Goal: Information Seeking & Learning: Check status

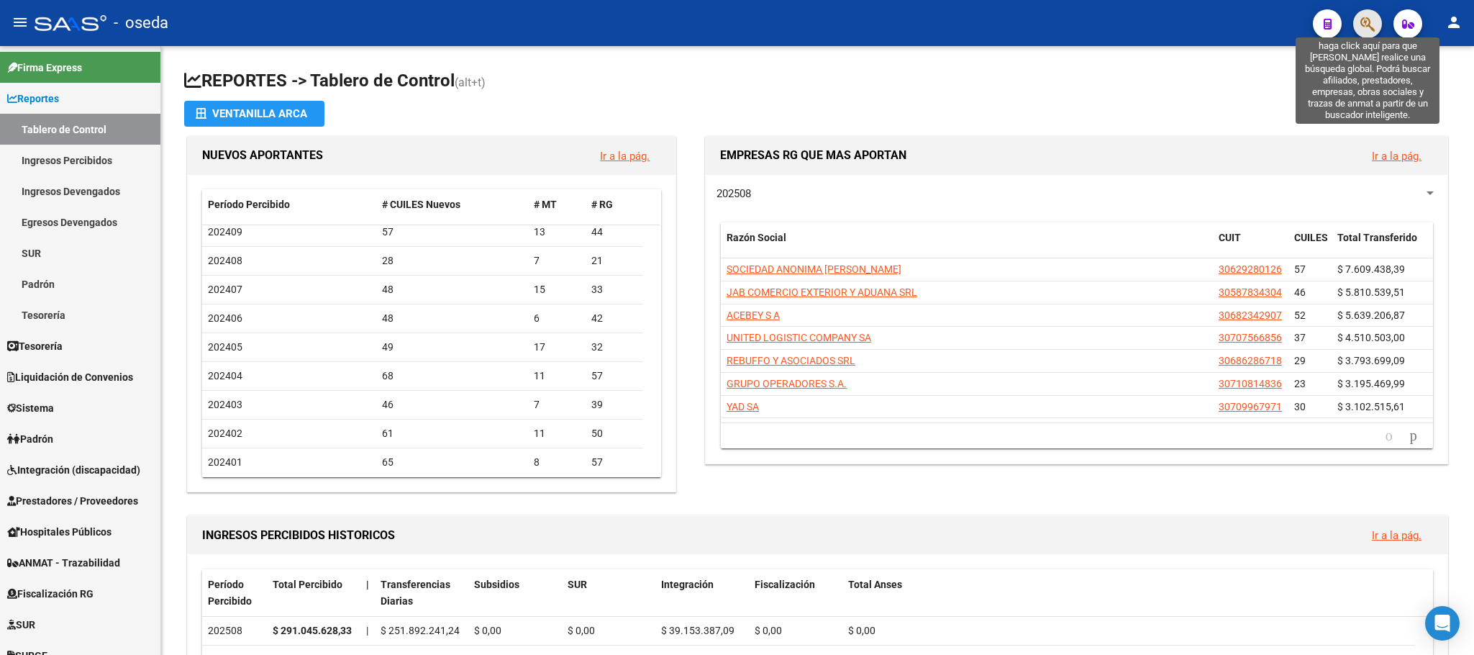
click at [1362, 24] on icon "button" at bounding box center [1367, 24] width 14 height 17
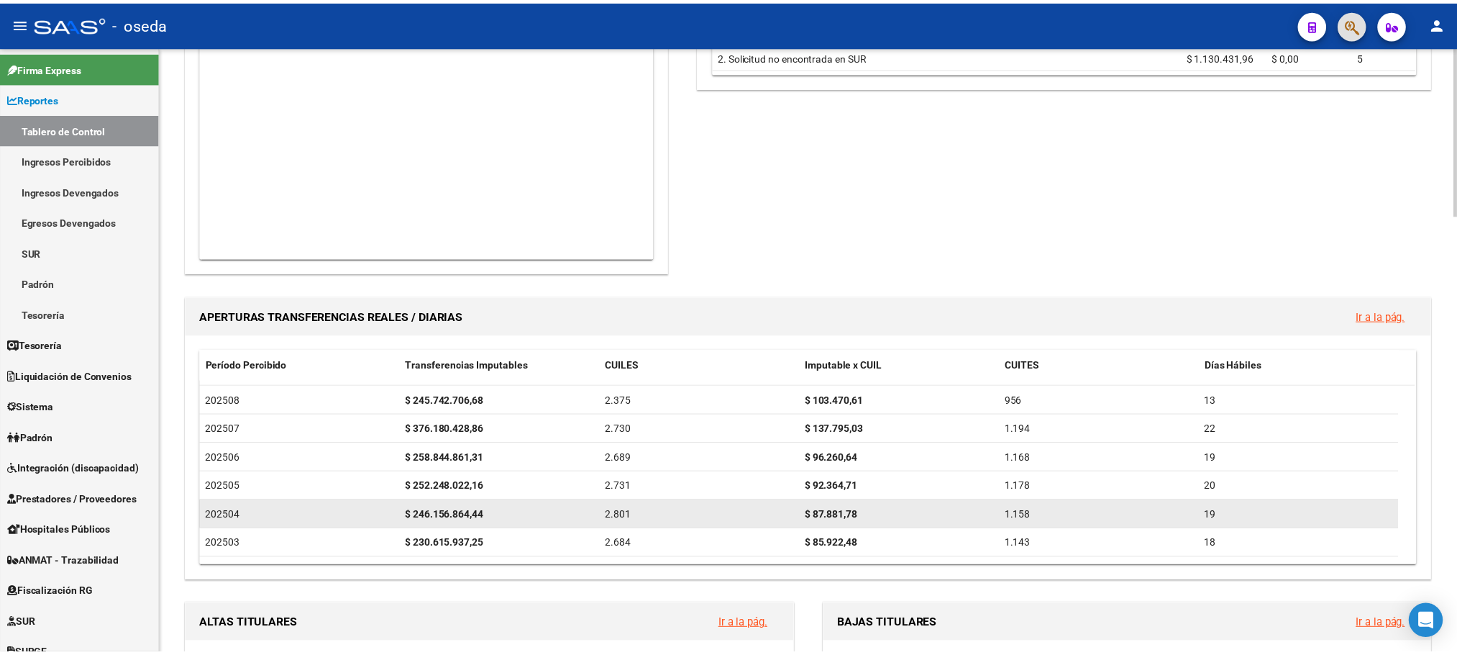
scroll to position [1079, 0]
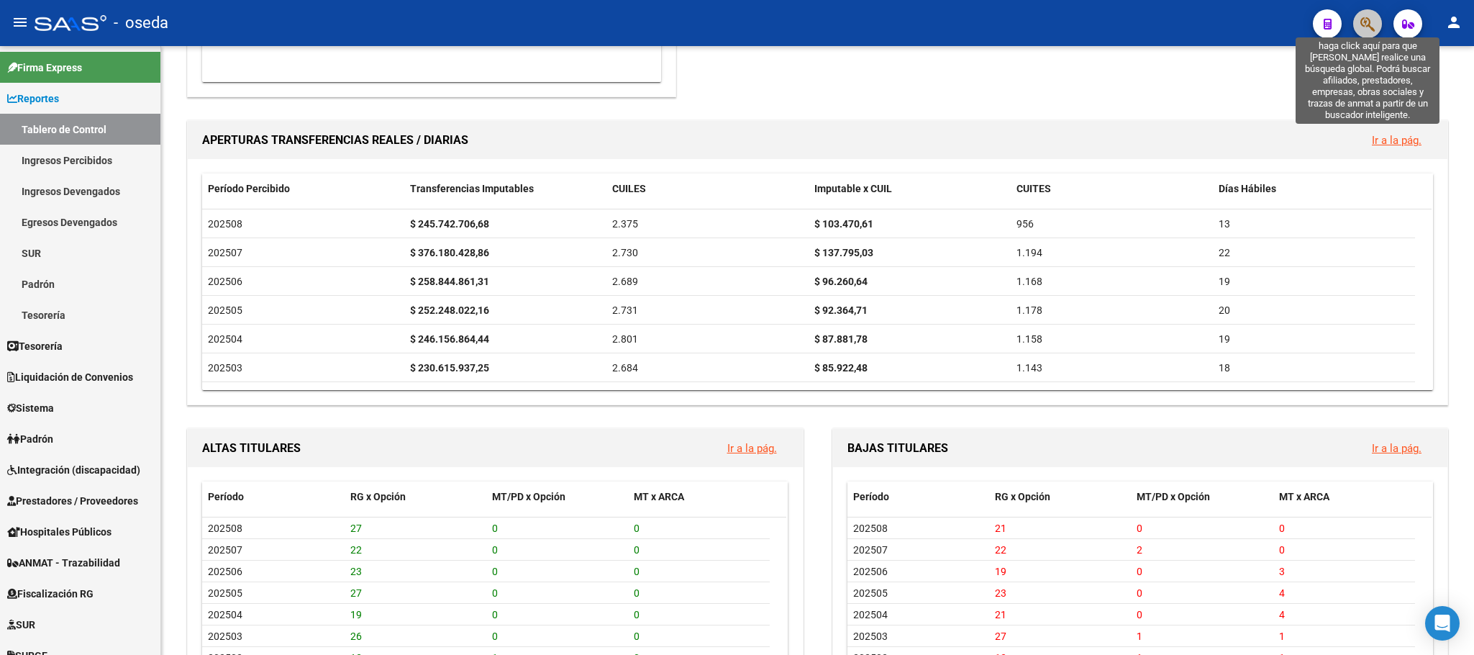
click at [1372, 28] on icon "button" at bounding box center [1367, 24] width 14 height 17
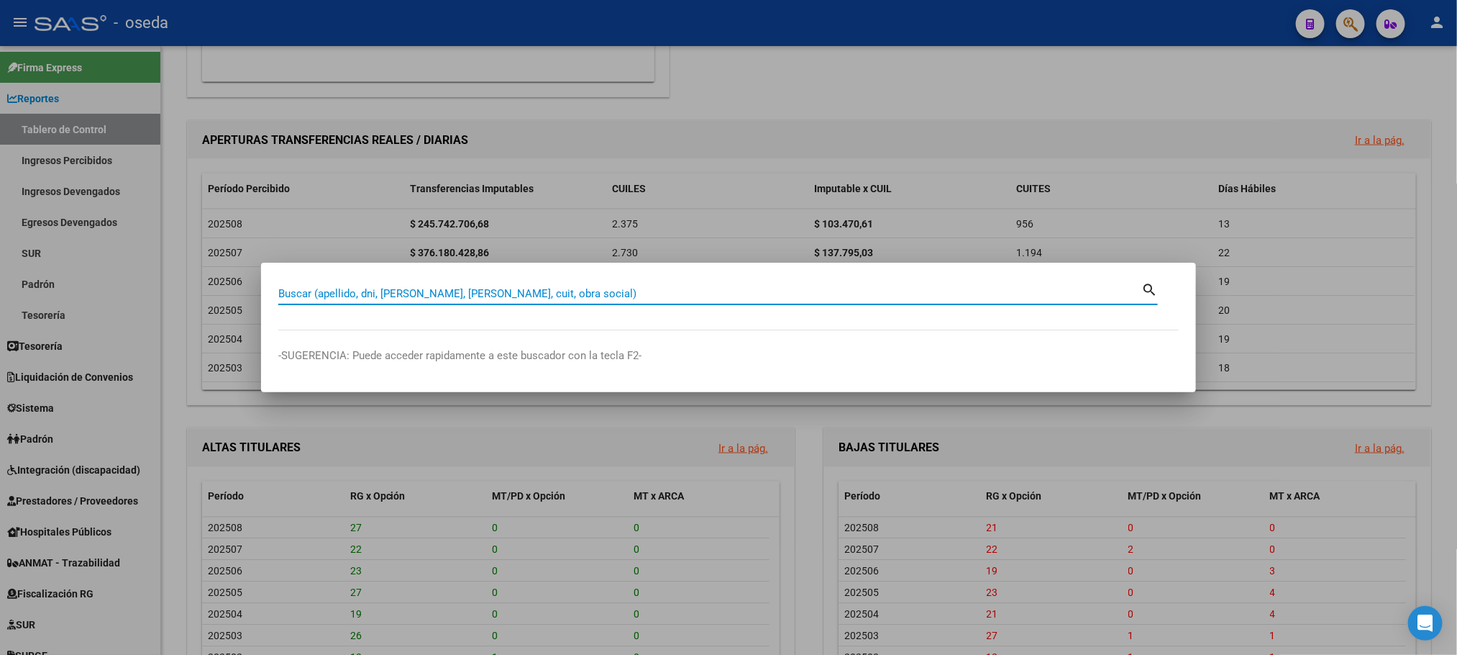
paste input "20550706416"
type input "20550706416"
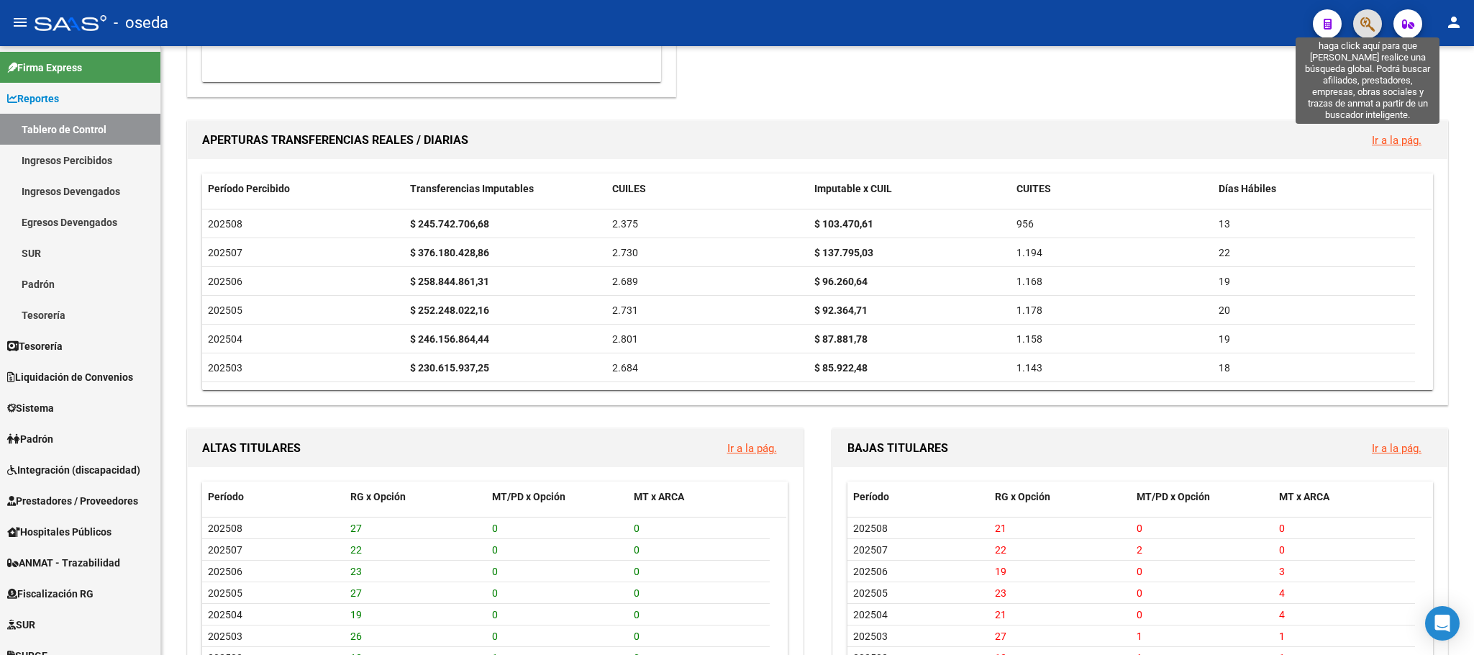
click at [1362, 16] on icon "button" at bounding box center [1367, 24] width 14 height 17
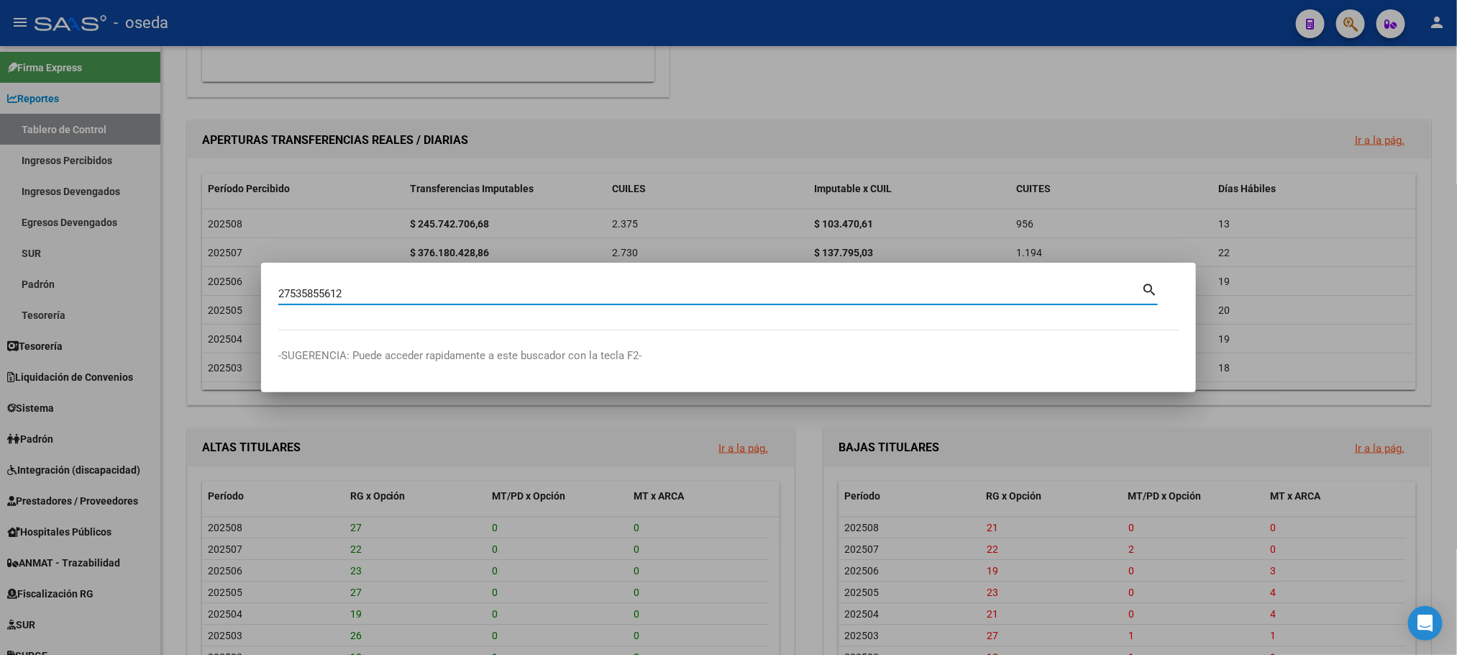
type input "27535855612"
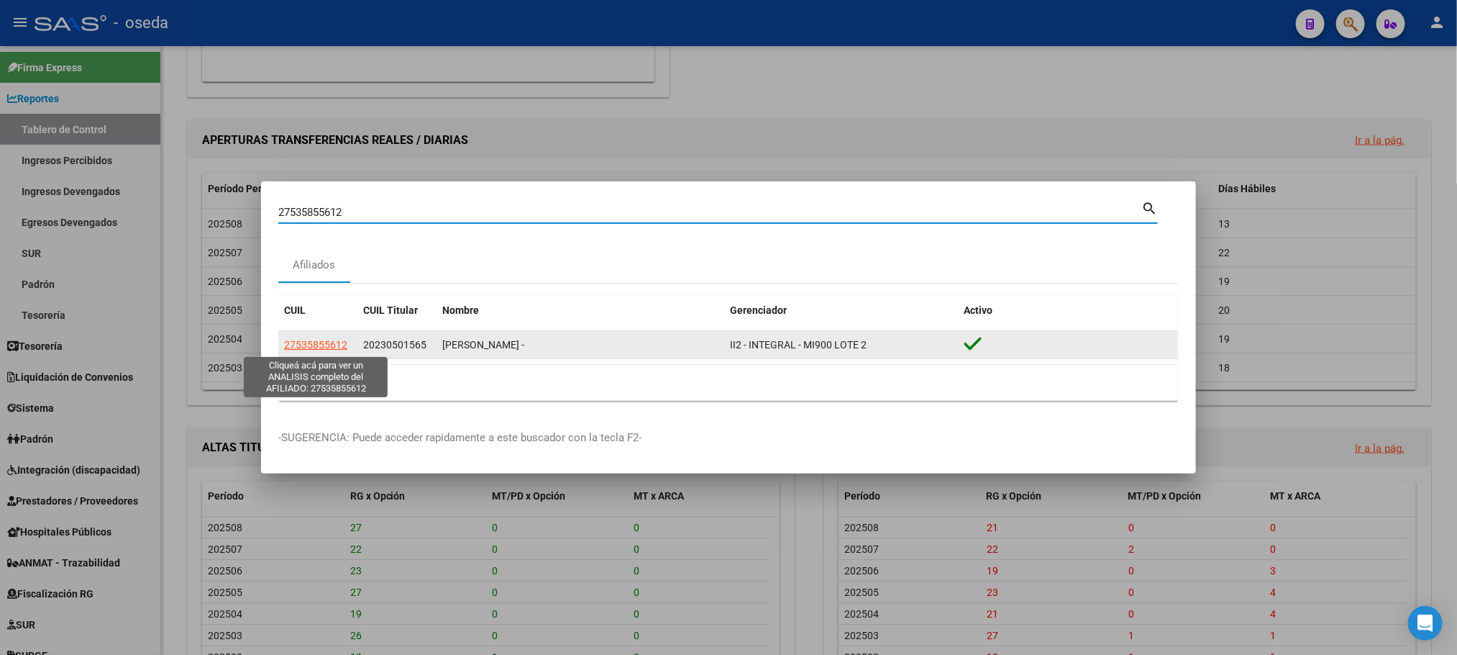
click at [320, 347] on span "27535855612" at bounding box center [315, 345] width 63 height 12
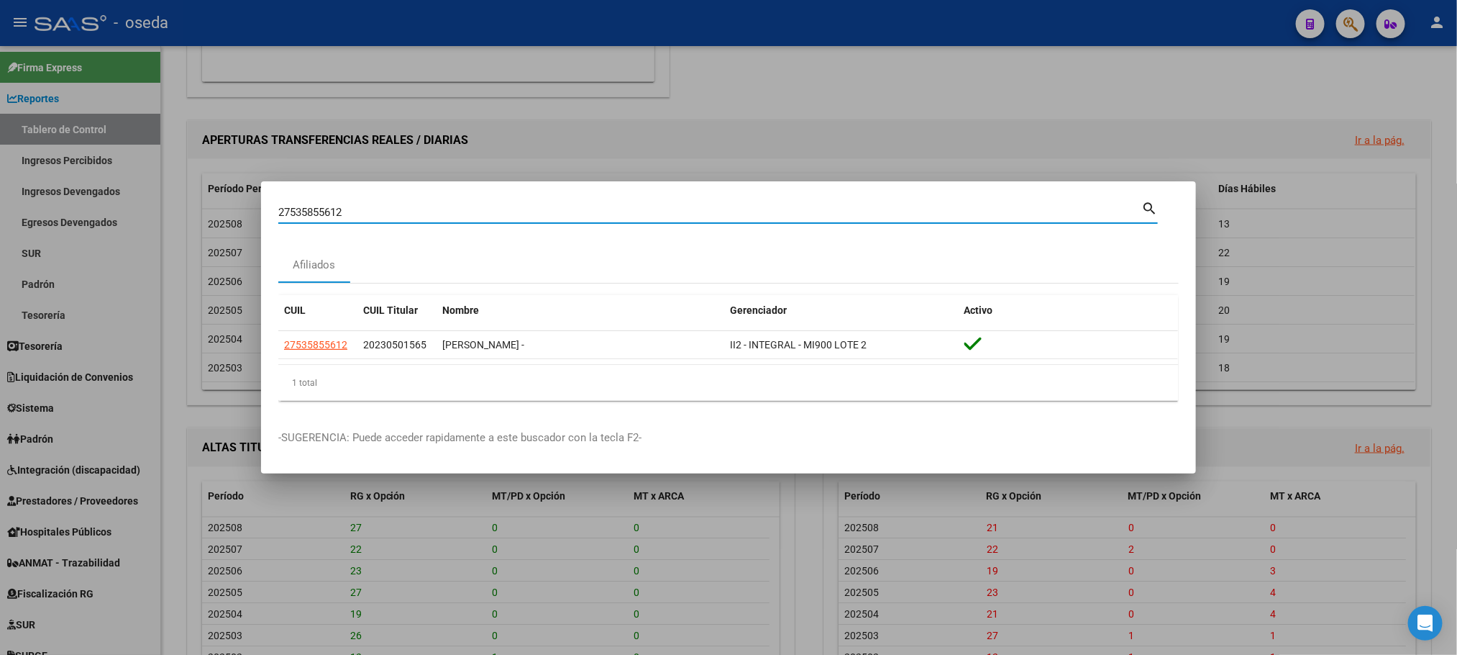
drag, startPoint x: 519, startPoint y: 208, endPoint x: 0, endPoint y: 167, distance: 520.2
click at [0, 167] on div "27535855612 Buscar (apellido, dni, cuil, nro traspaso, cuit, obra social) searc…" at bounding box center [728, 327] width 1457 height 655
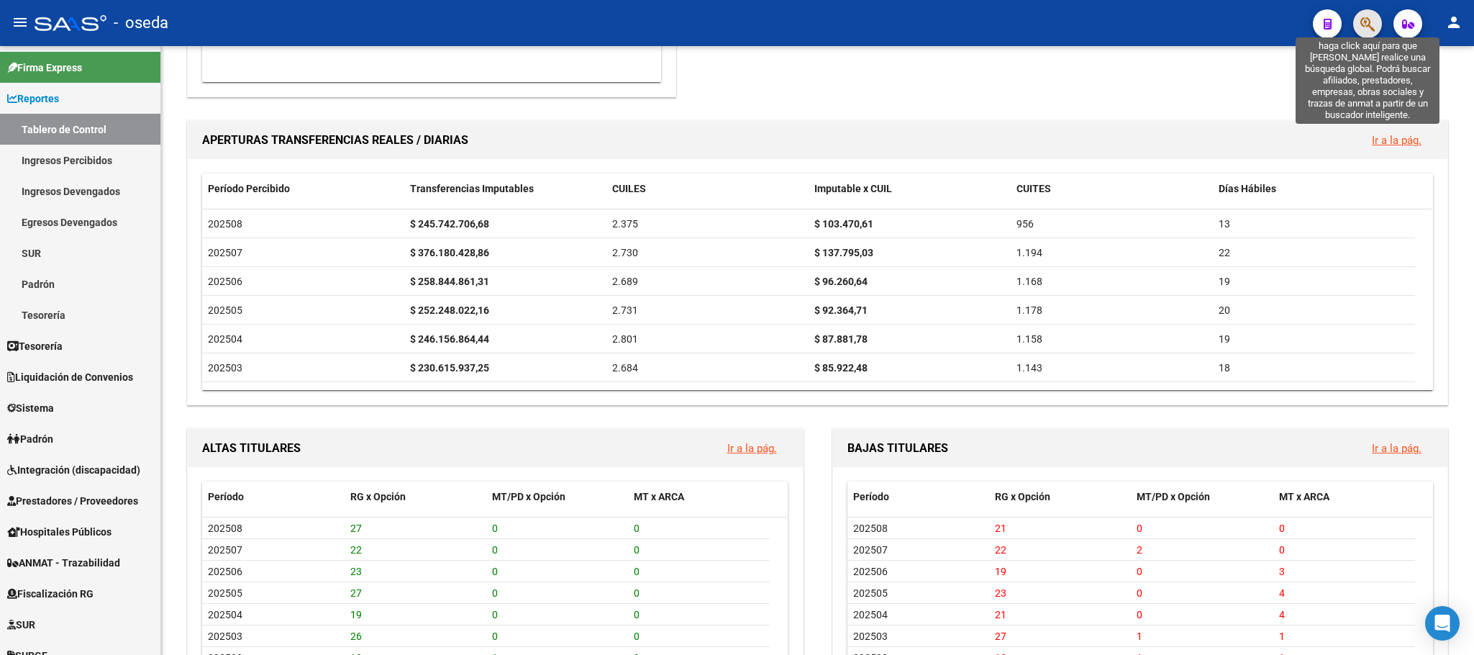
click at [1373, 18] on icon "button" at bounding box center [1367, 24] width 14 height 17
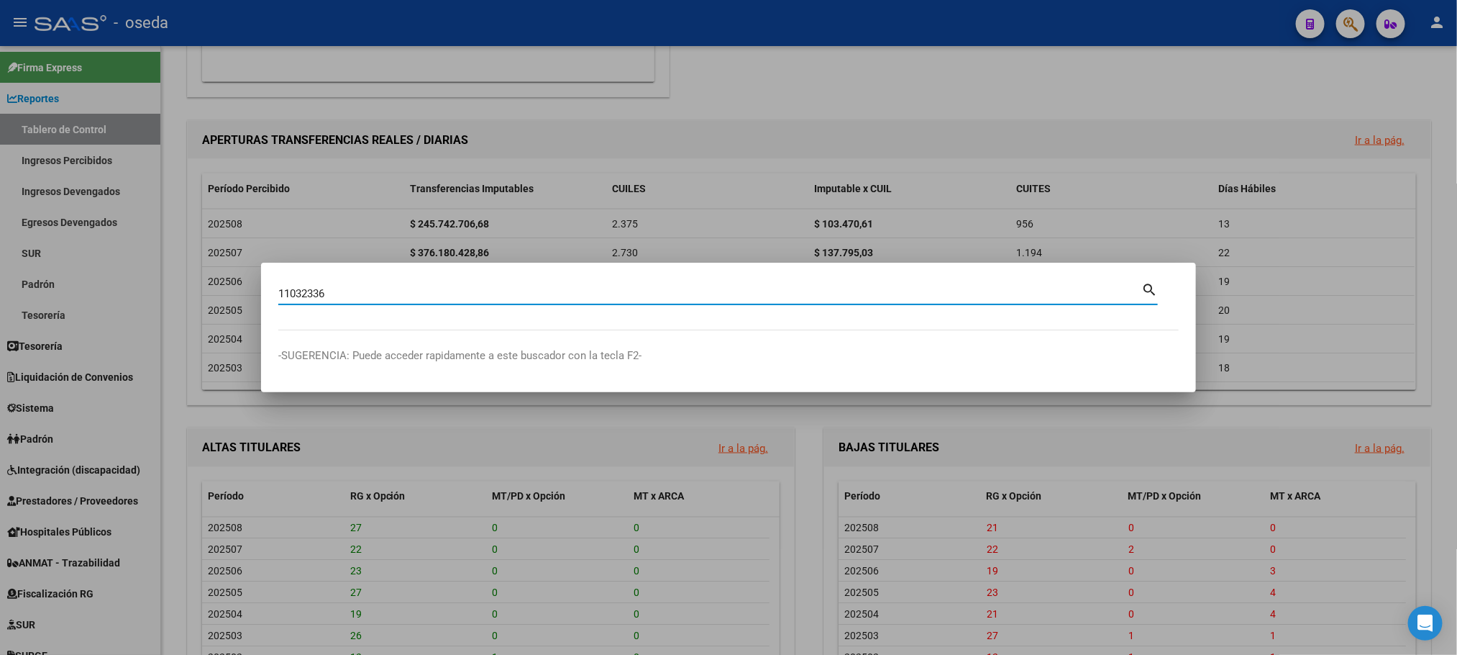
type input "11032336"
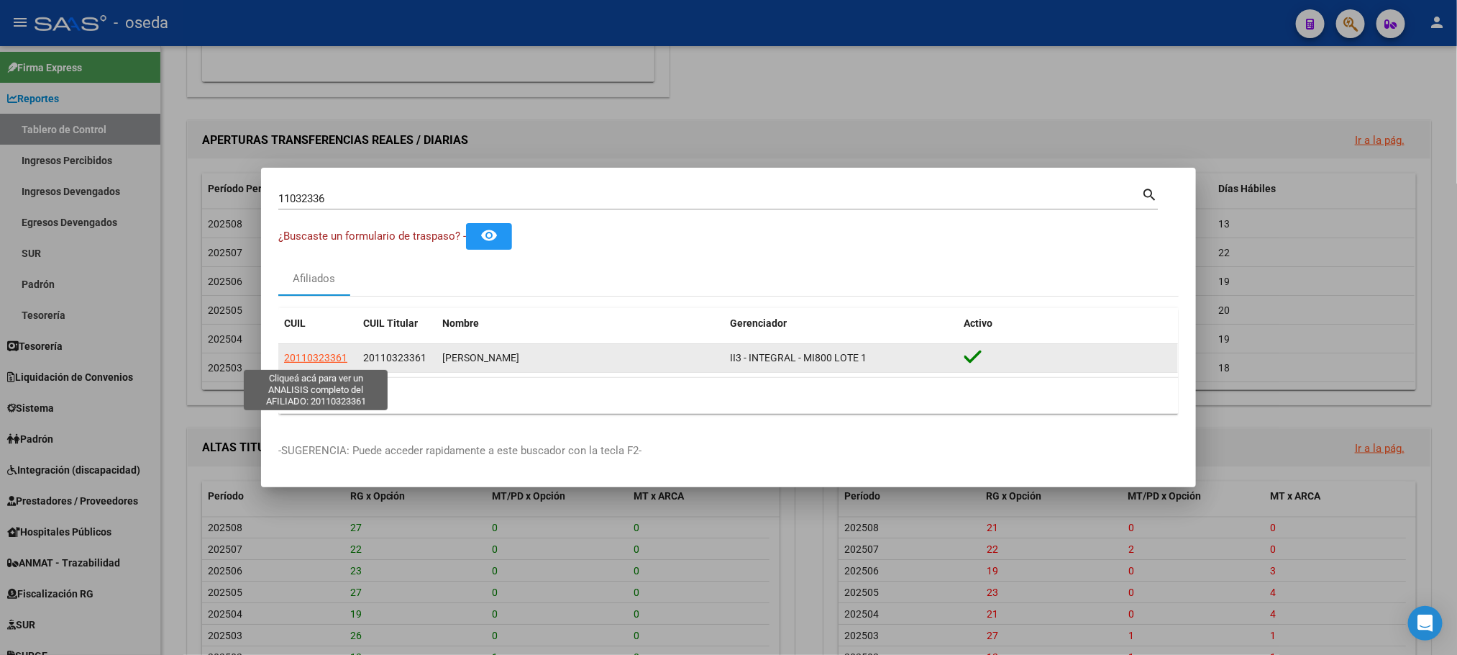
click at [324, 356] on span "20110323361" at bounding box center [315, 358] width 63 height 12
type textarea "20110323361"
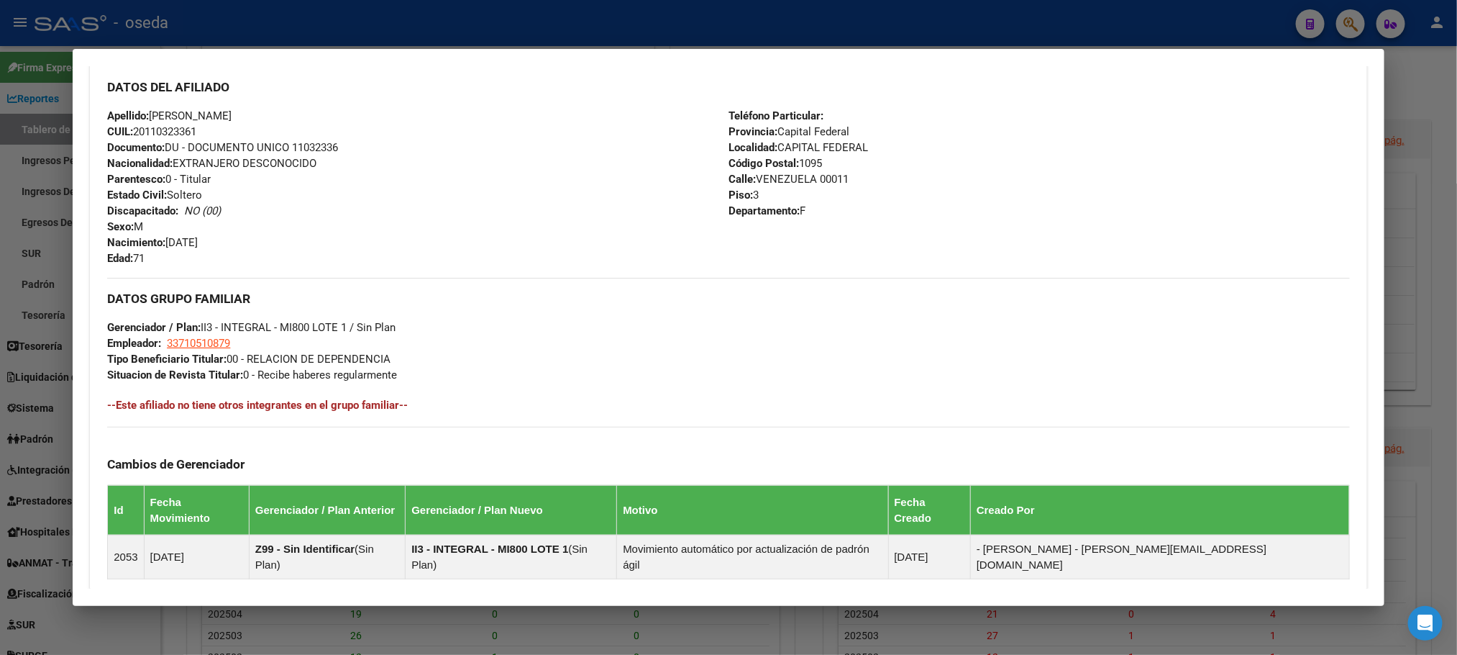
scroll to position [663, 0]
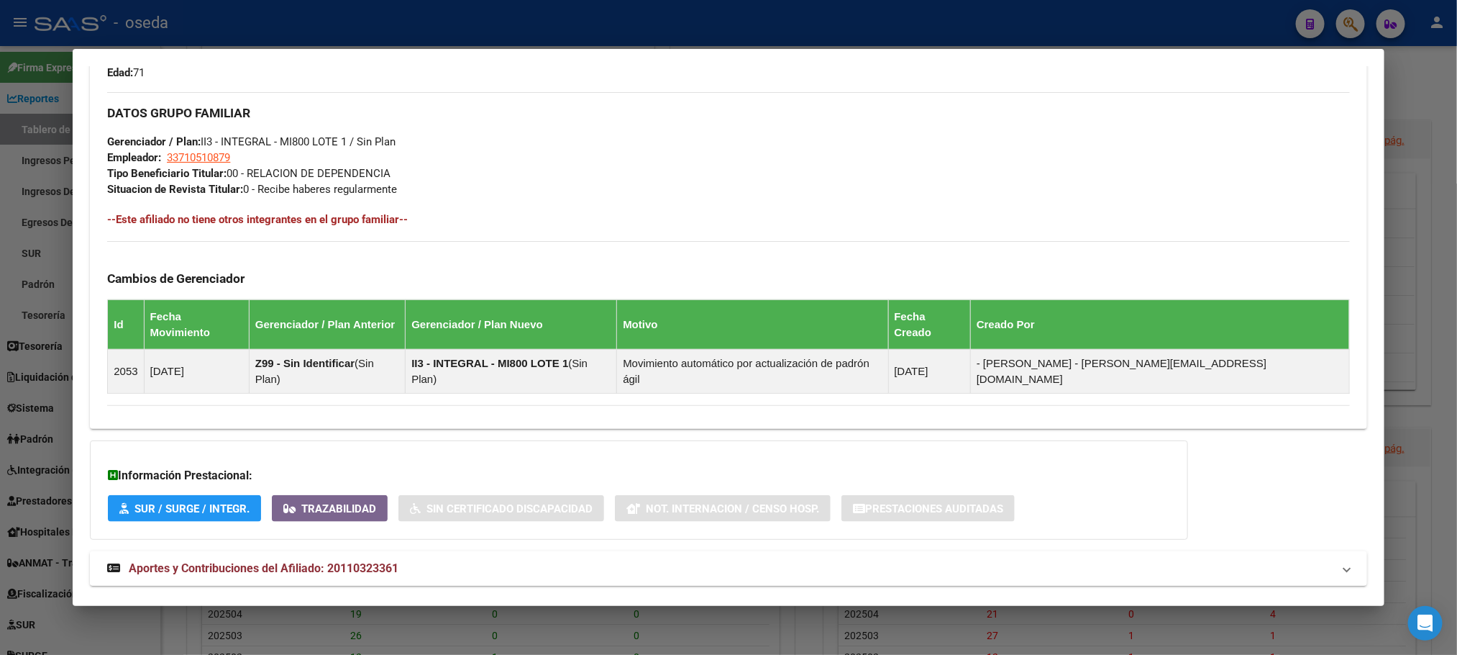
click at [350, 561] on span "Aportes y Contribuciones del Afiliado: 20110323361" at bounding box center [264, 568] width 270 height 14
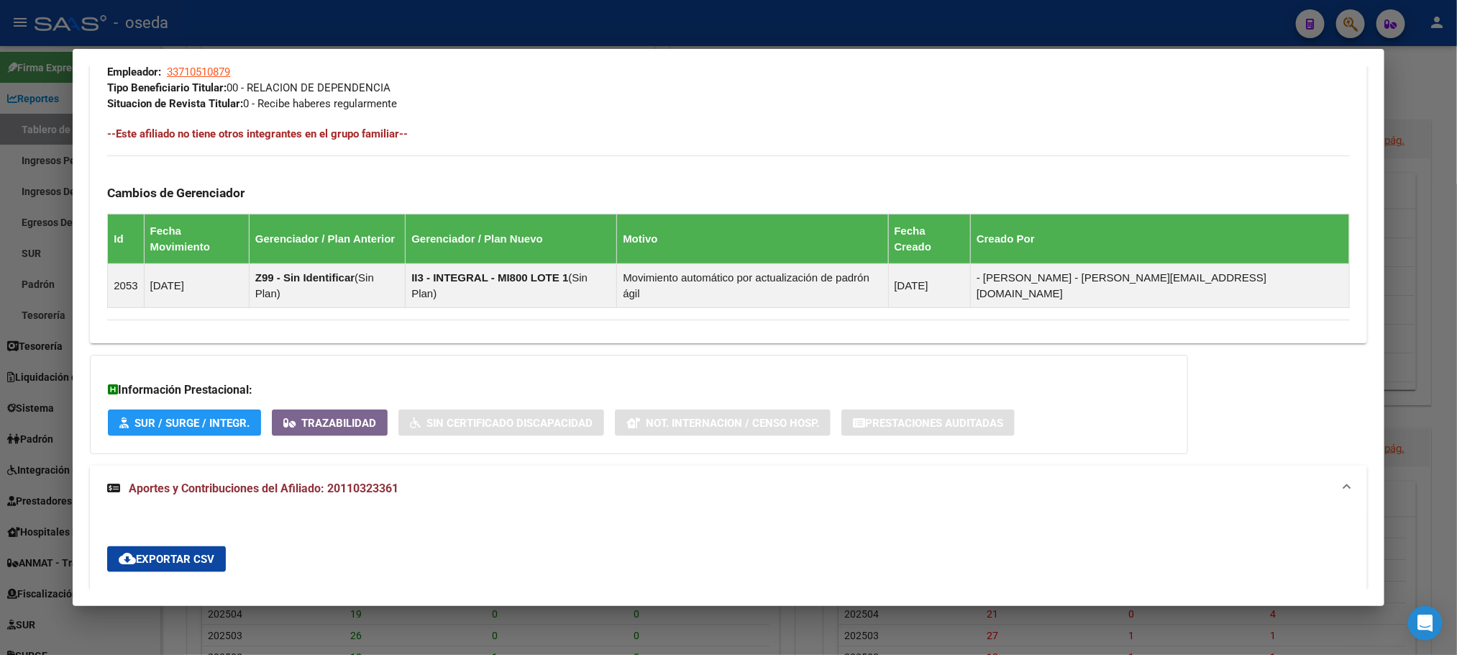
scroll to position [1072, 0]
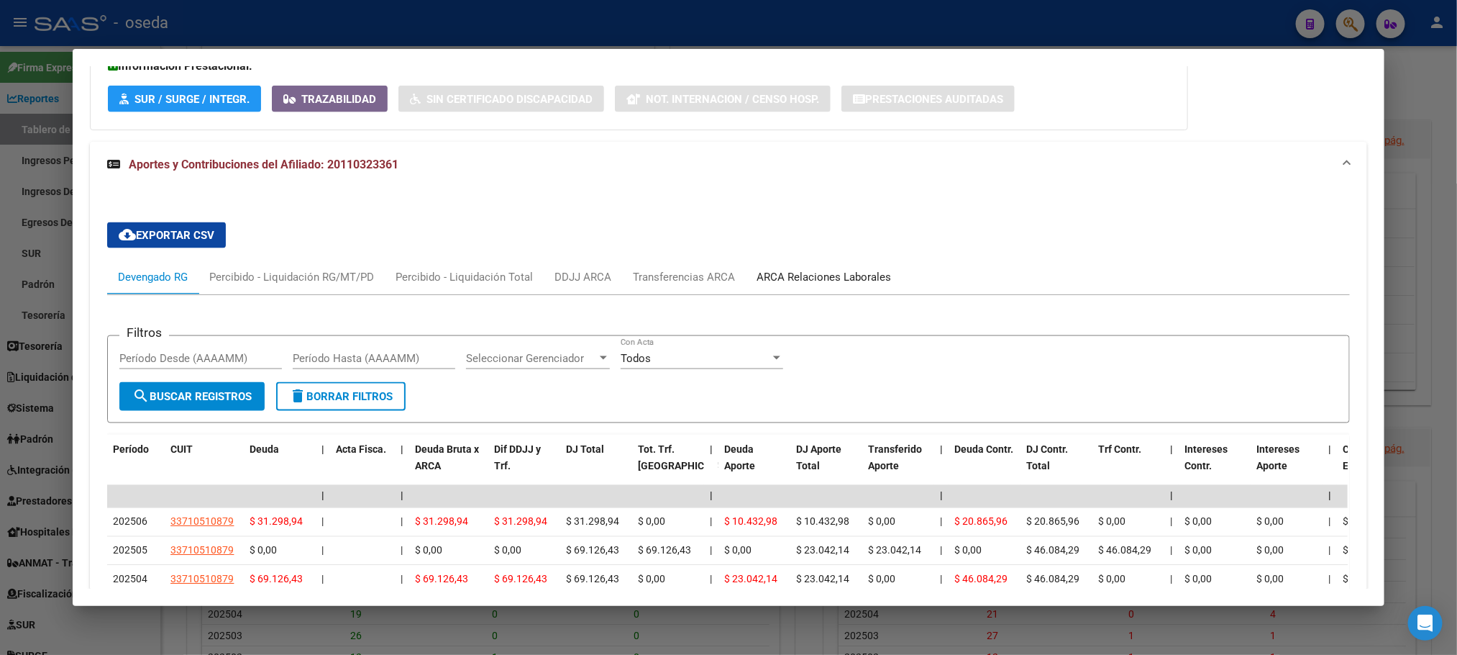
click at [836, 269] on div "ARCA Relaciones Laborales" at bounding box center [824, 277] width 134 height 16
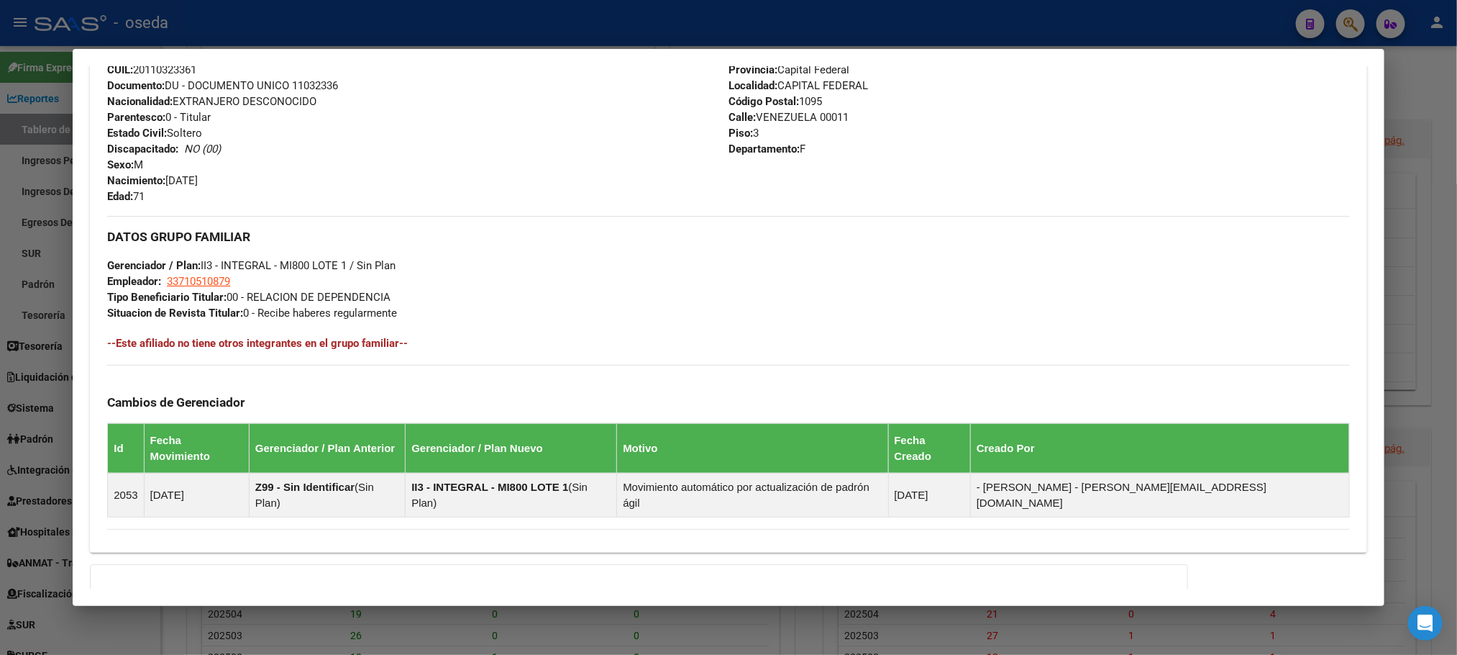
scroll to position [216, 0]
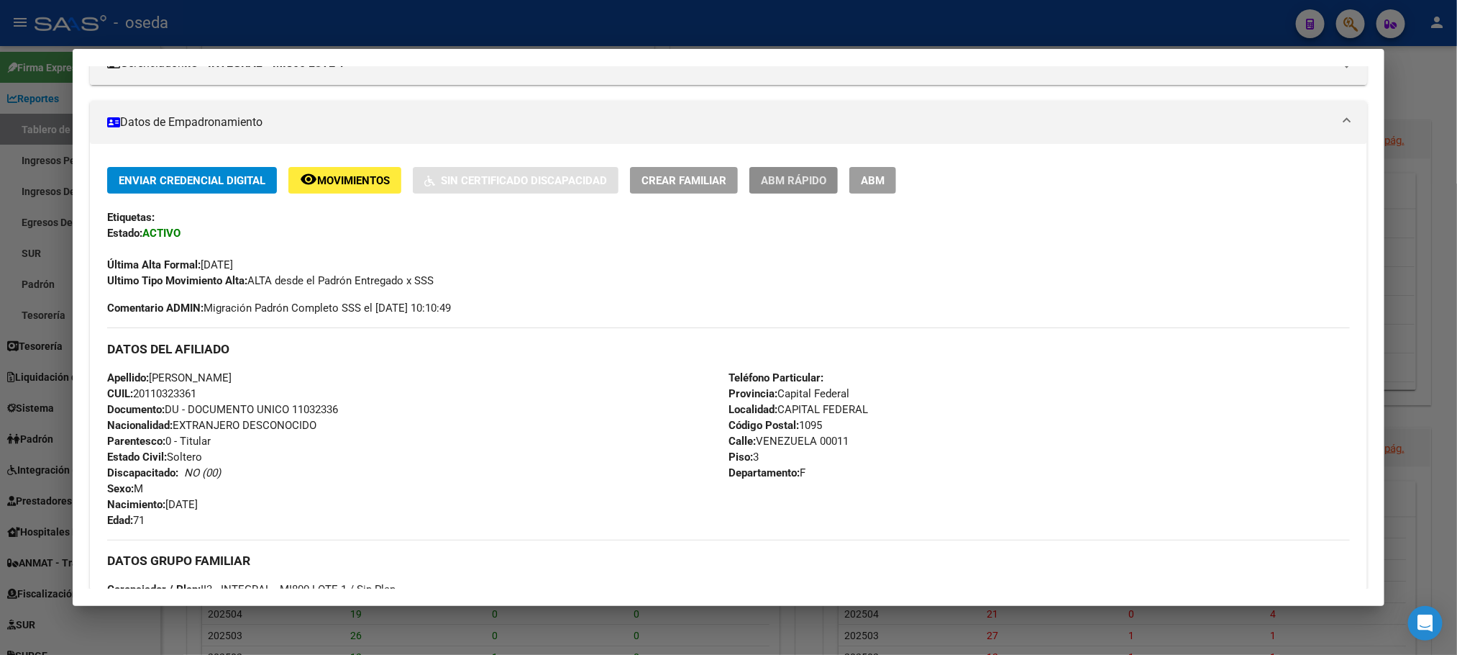
click at [770, 191] on button "ABM Rápido" at bounding box center [793, 180] width 88 height 27
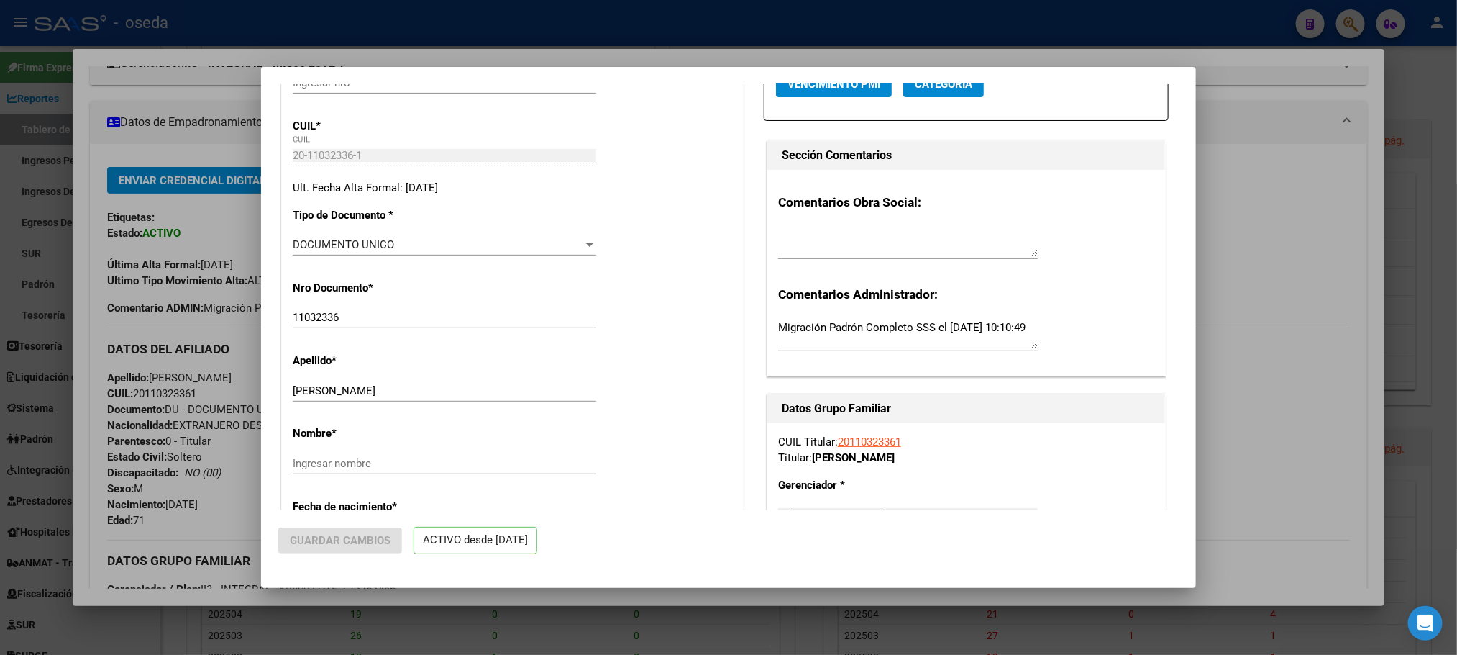
radio input "true"
type input "33-71051087-9"
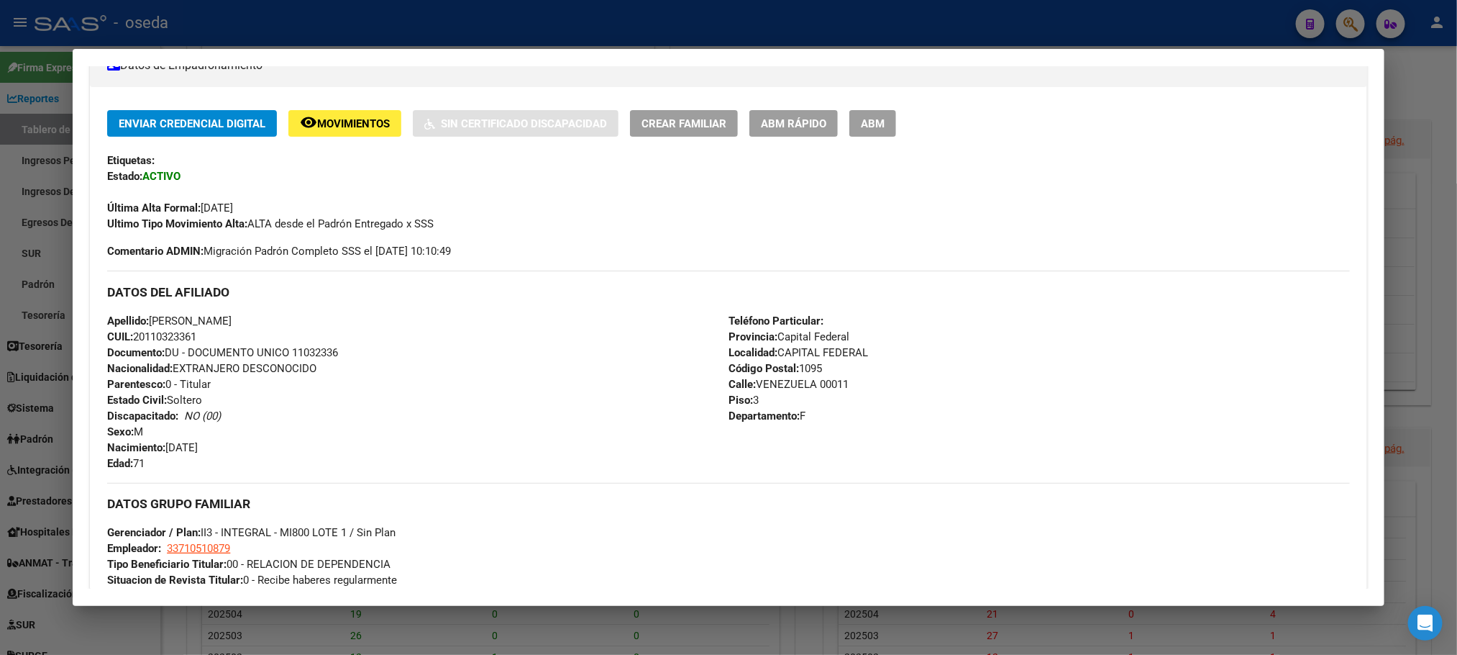
scroll to position [0, 0]
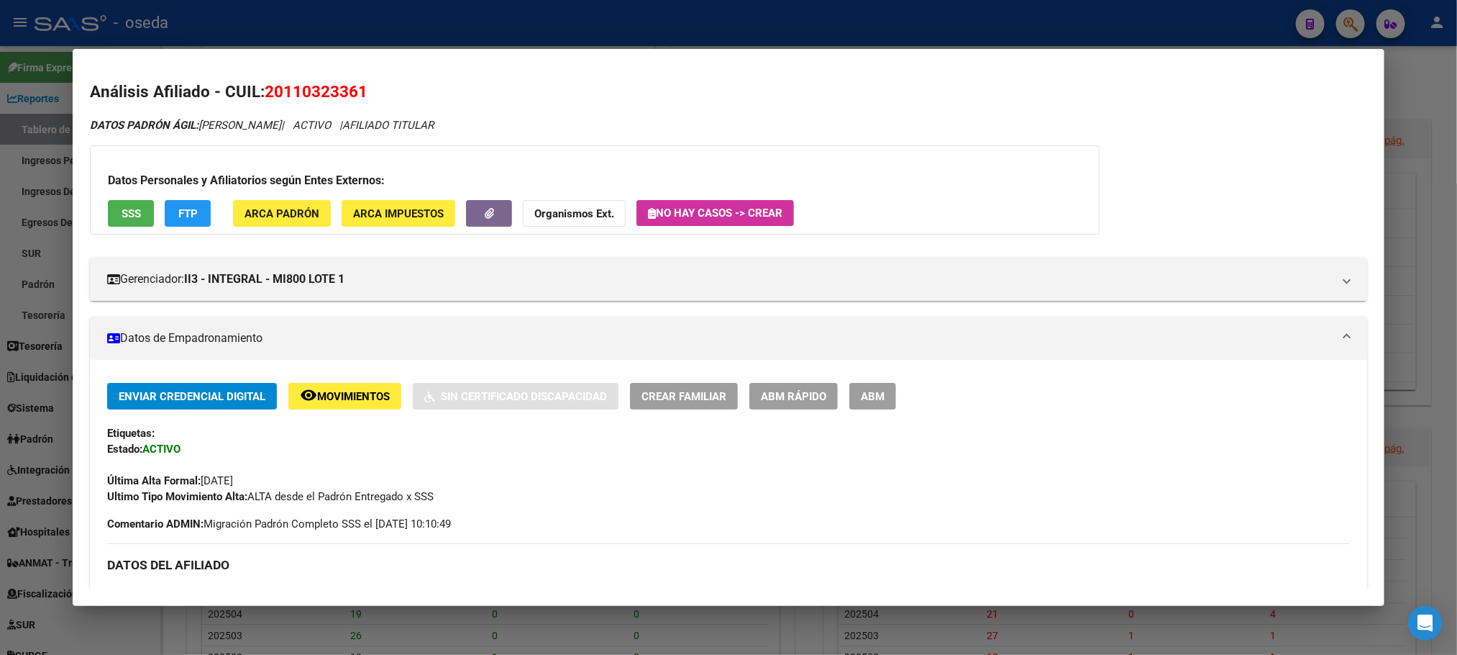
click at [145, 201] on button "SSS" at bounding box center [131, 213] width 46 height 27
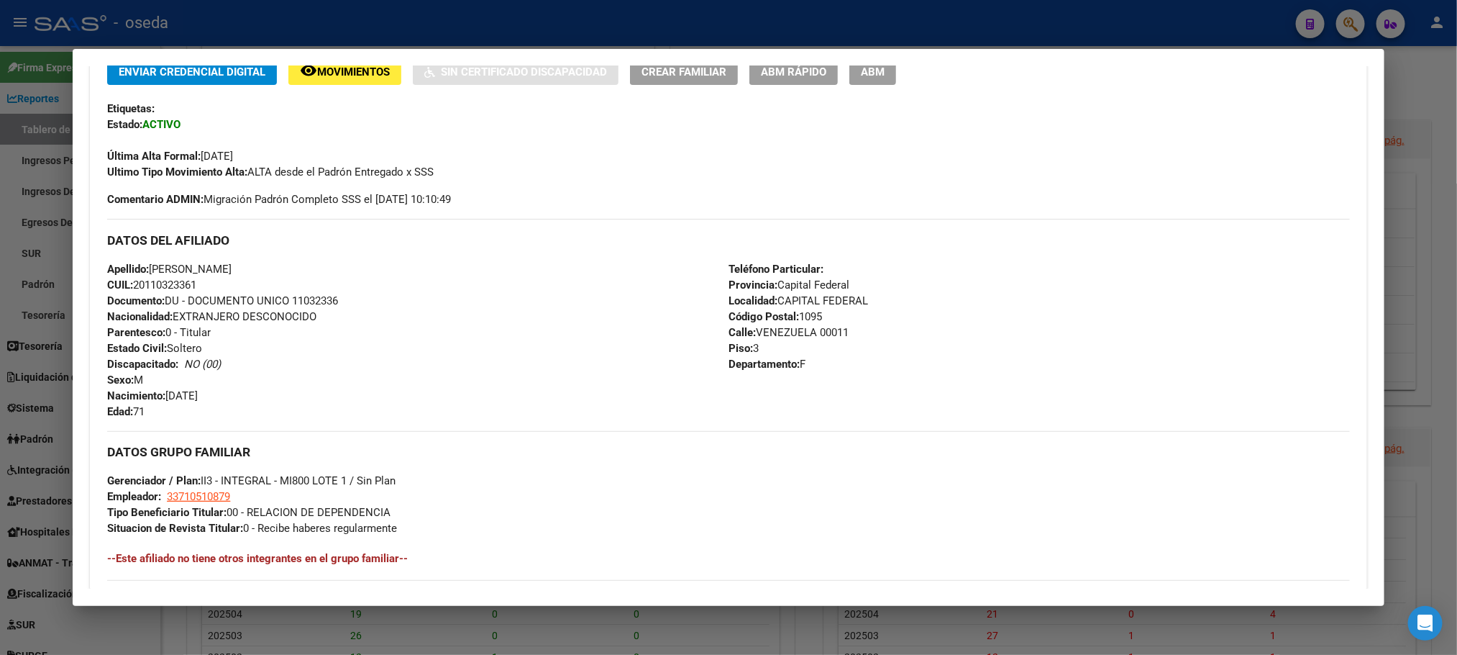
scroll to position [324, 0]
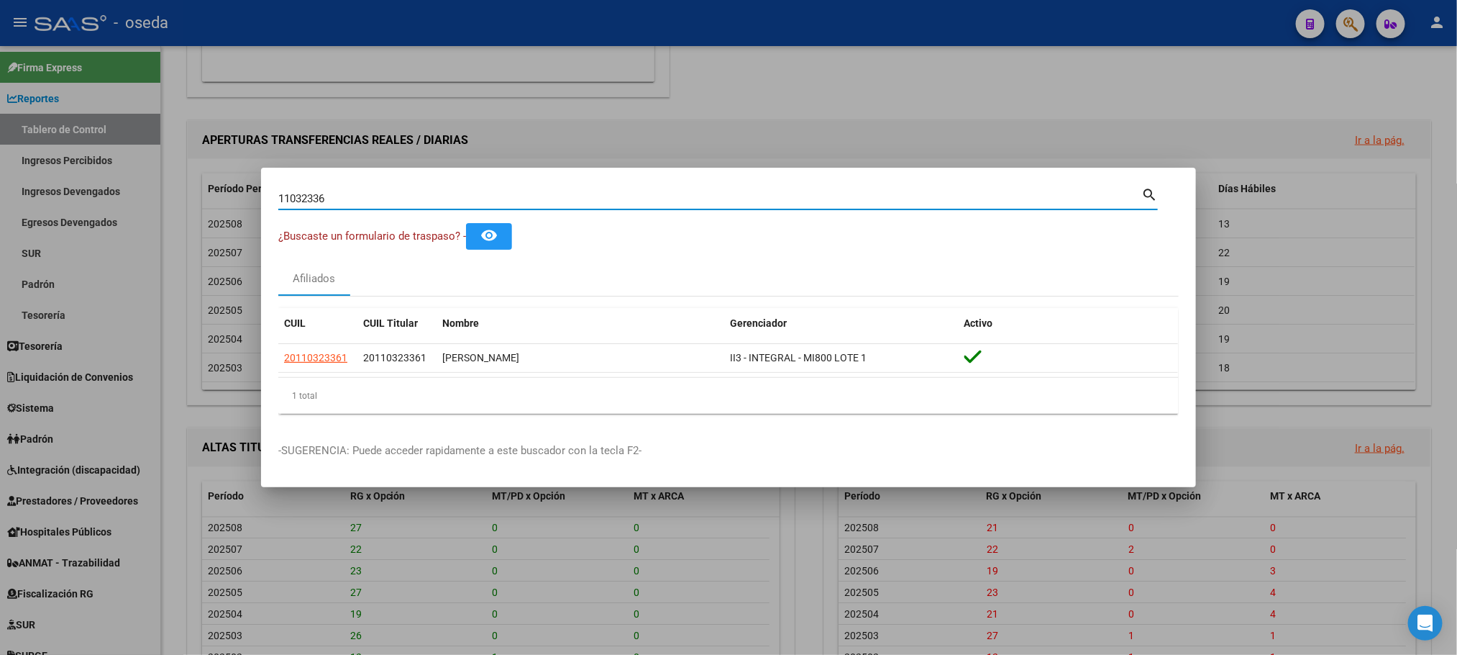
drag, startPoint x: 553, startPoint y: 196, endPoint x: 0, endPoint y: 196, distance: 553.1
click at [0, 196] on div "11032336 Buscar (apellido, dni, cuil, nro traspaso, cuit, obra social) search ¿…" at bounding box center [728, 327] width 1457 height 655
drag, startPoint x: 675, startPoint y: 194, endPoint x: 63, endPoint y: 171, distance: 613.2
click at [63, 171] on div "44613428 Buscar (apellido, dni, cuil, nro traspaso, cuit, obra social) search ¿…" at bounding box center [728, 327] width 1457 height 655
type input "46025287"
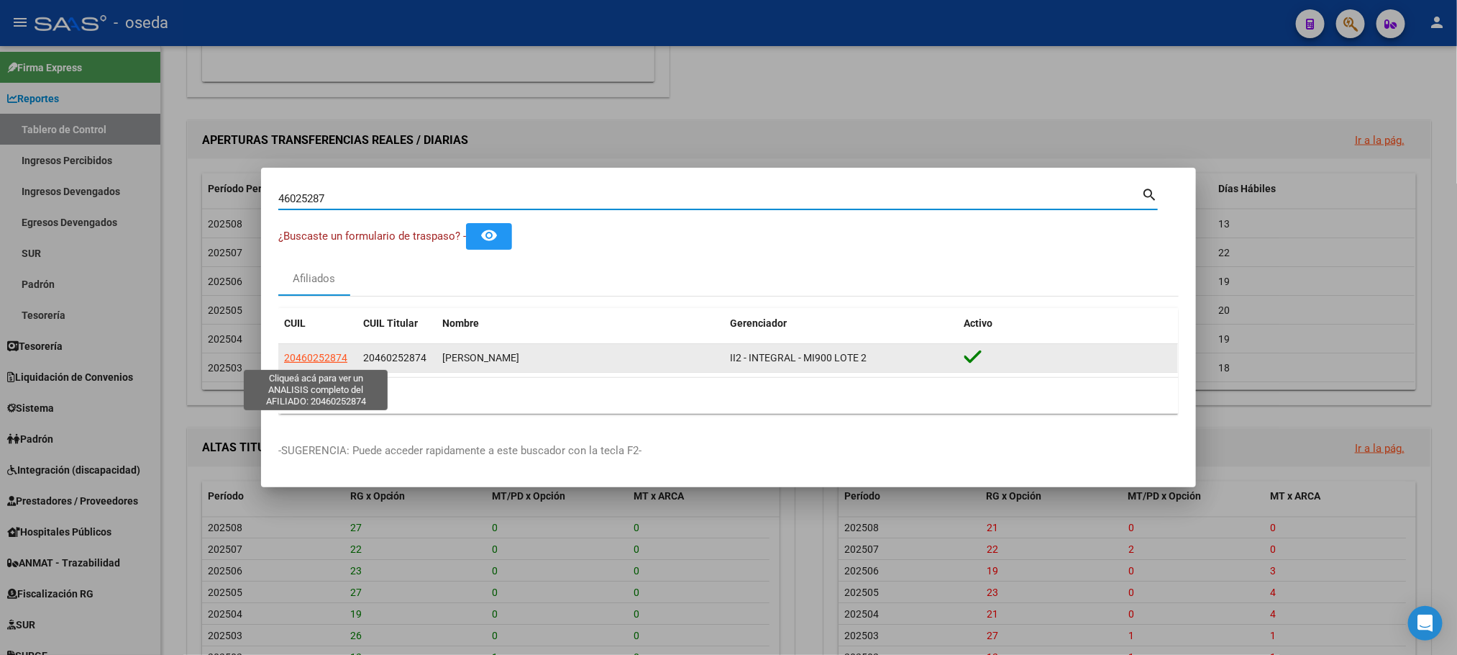
click at [330, 362] on span "20460252874" at bounding box center [315, 358] width 63 height 12
type textarea "20460252874"
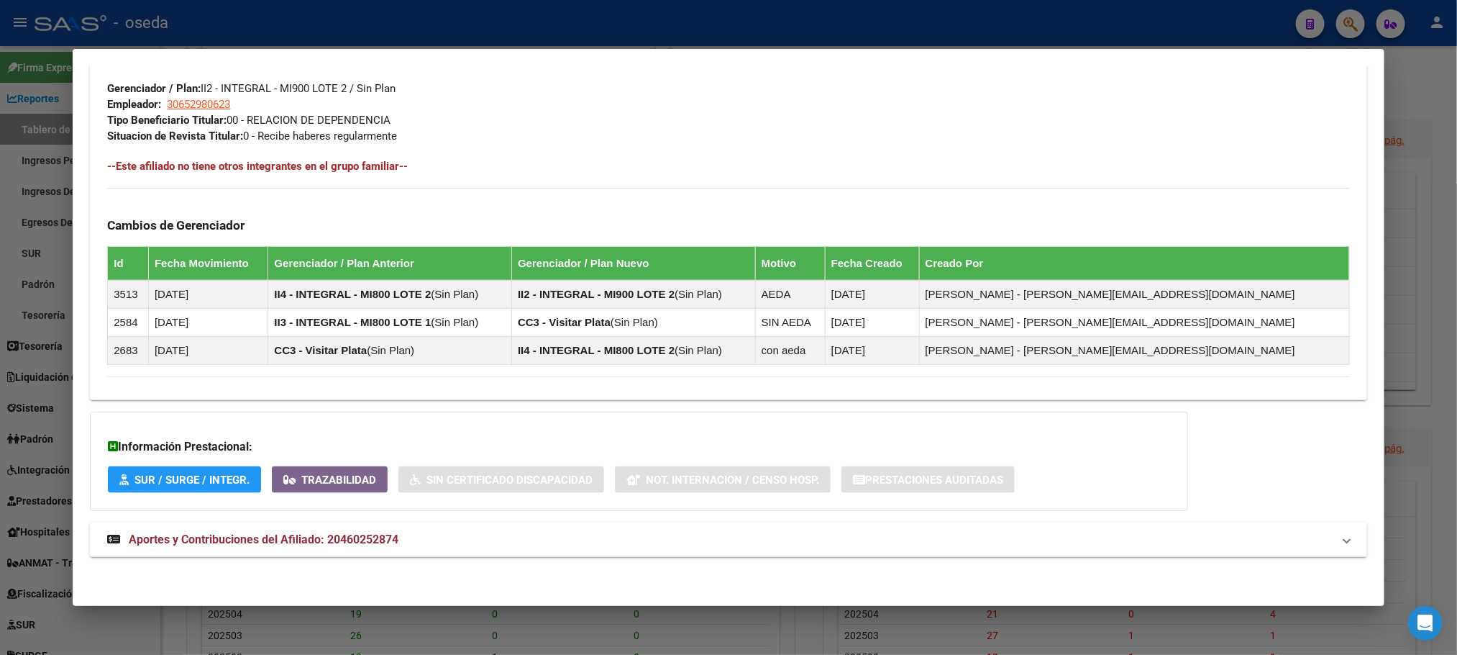
scroll to position [721, 0]
click at [393, 529] on mat-expansion-panel-header "Aportes y Contribuciones del Afiliado: 20460252874" at bounding box center [728, 539] width 1277 height 35
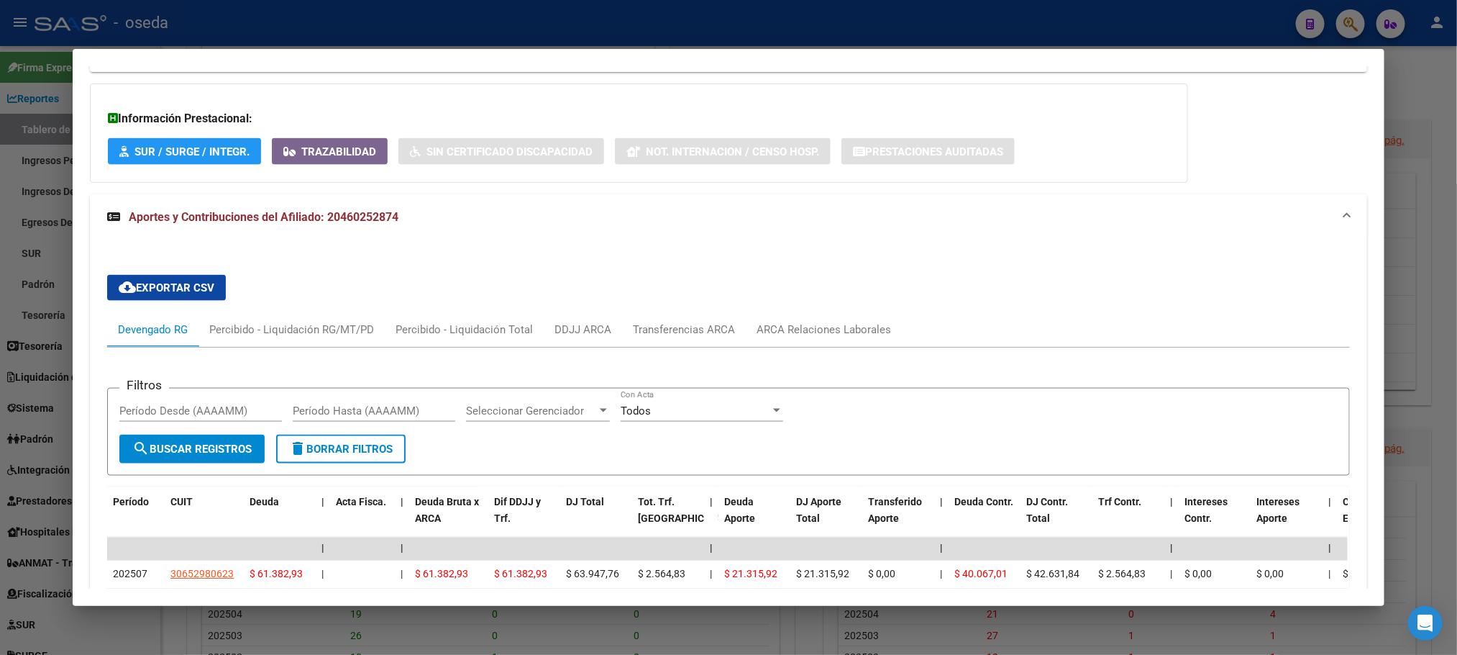
scroll to position [1152, 0]
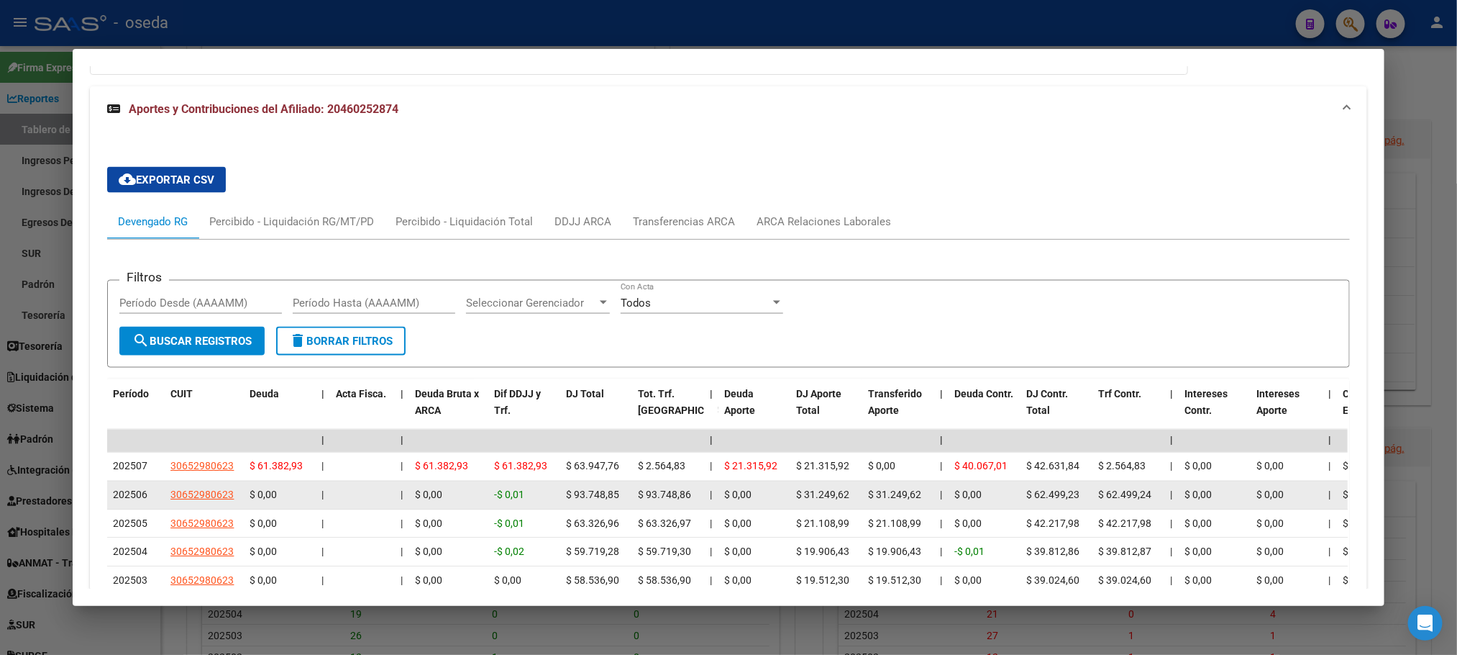
drag, startPoint x: 537, startPoint y: 494, endPoint x: 616, endPoint y: 497, distance: 78.5
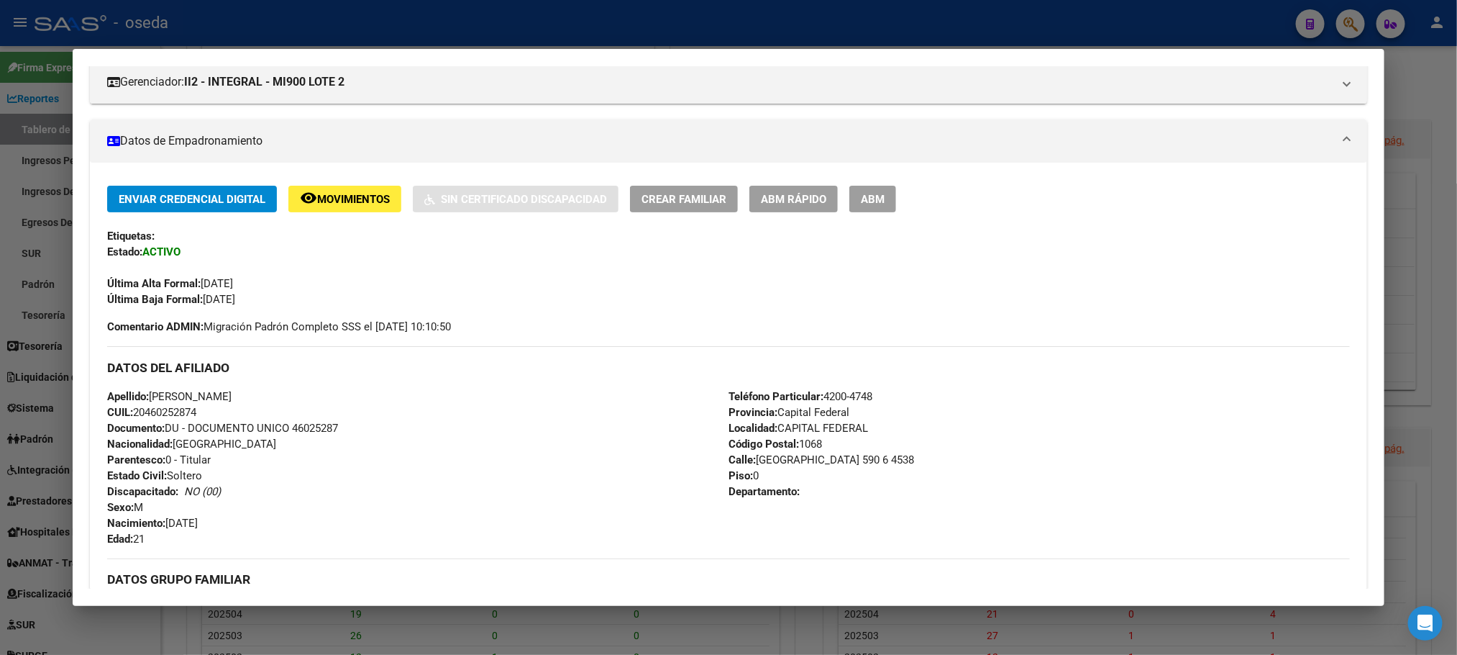
scroll to position [0, 0]
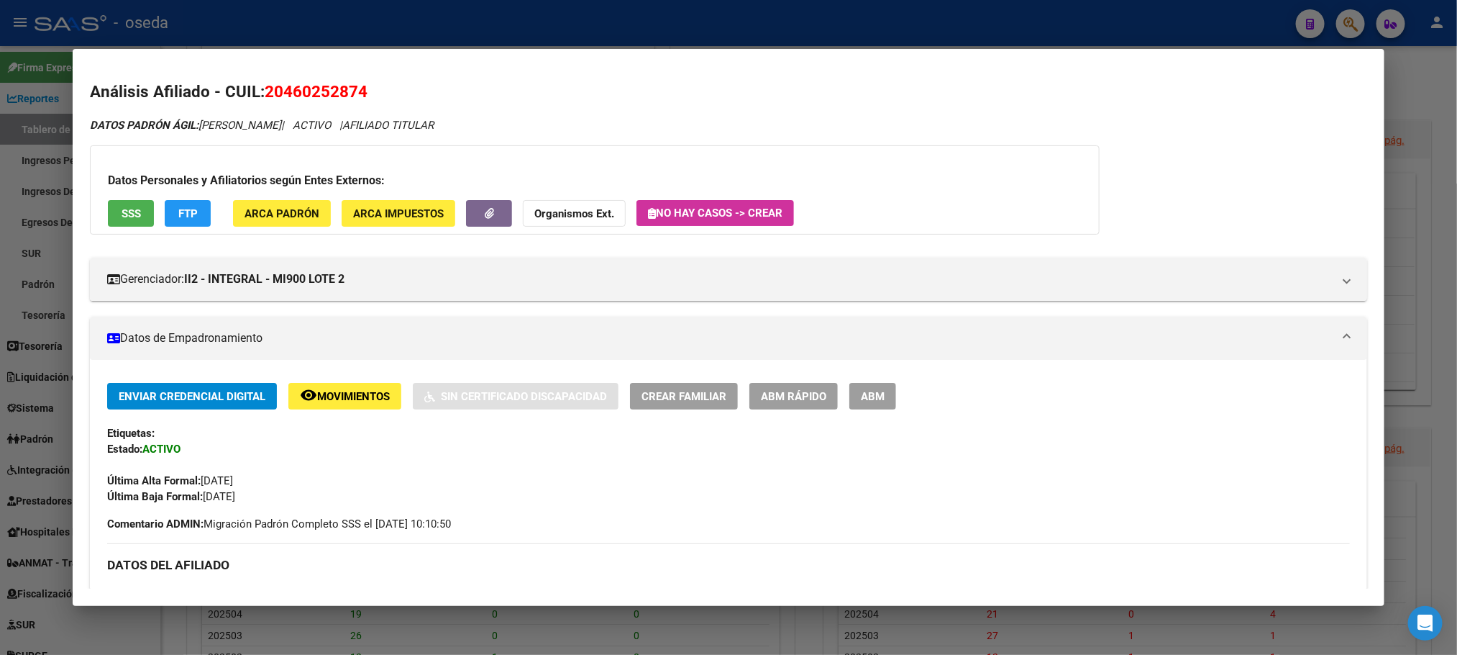
click at [329, 95] on span "20460252874" at bounding box center [316, 91] width 103 height 19
copy span "20460252874"
